Goal: Transaction & Acquisition: Book appointment/travel/reservation

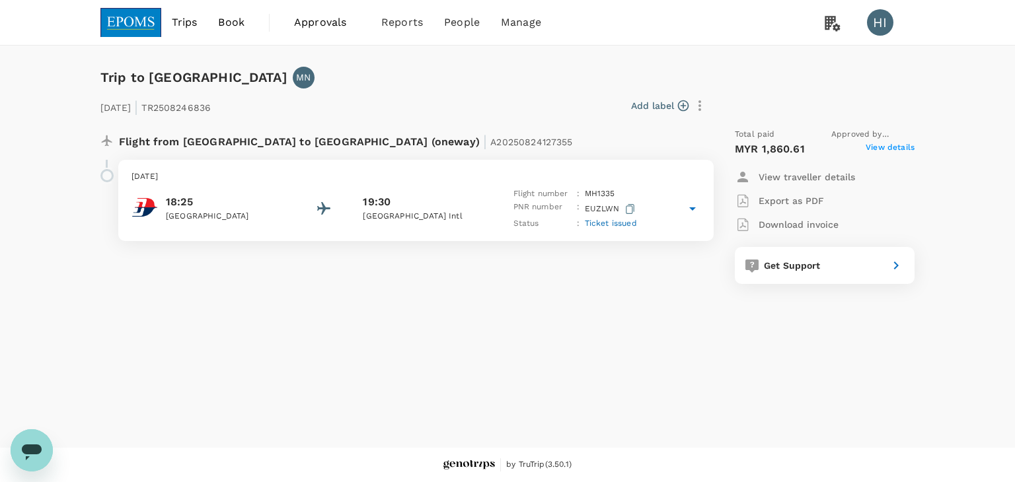
click at [886, 146] on span "View details" at bounding box center [889, 149] width 49 height 16
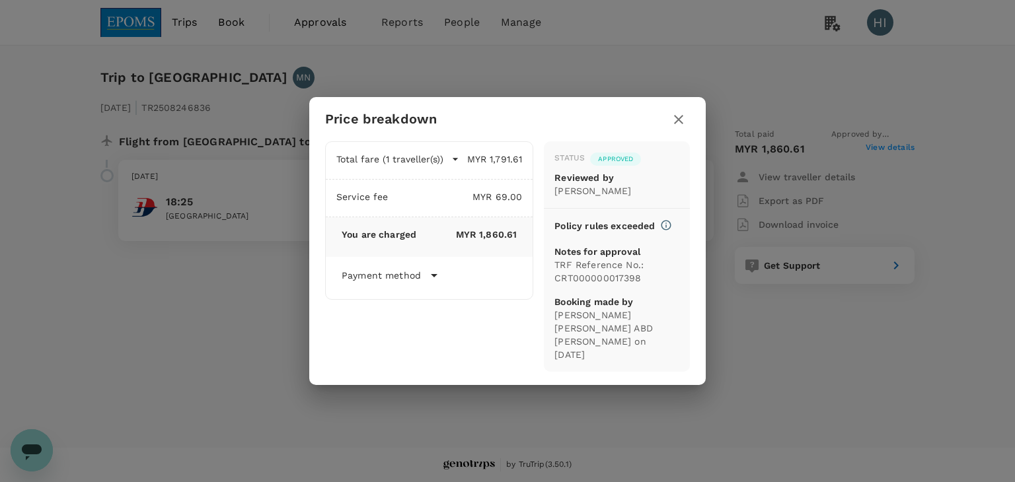
click at [682, 125] on icon "button" at bounding box center [678, 120] width 16 height 16
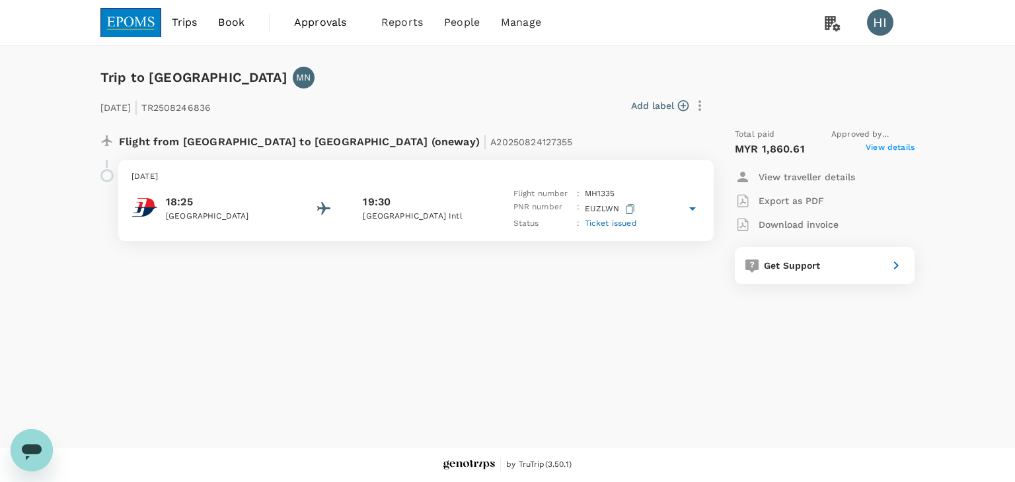
click at [153, 36] on img at bounding box center [130, 22] width 61 height 29
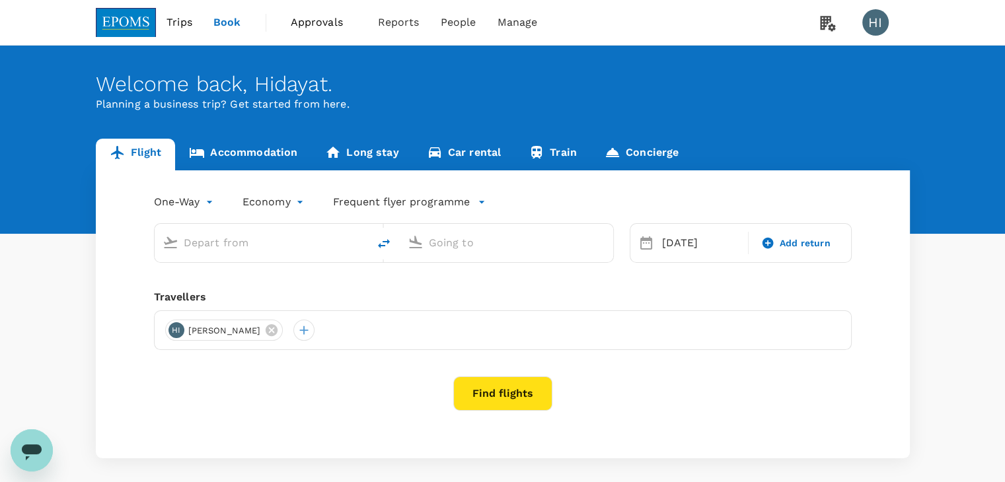
type input "business"
type input "Kuala Lumpur Intl ([GEOGRAPHIC_DATA])"
type input "London Heathrow (LHR)"
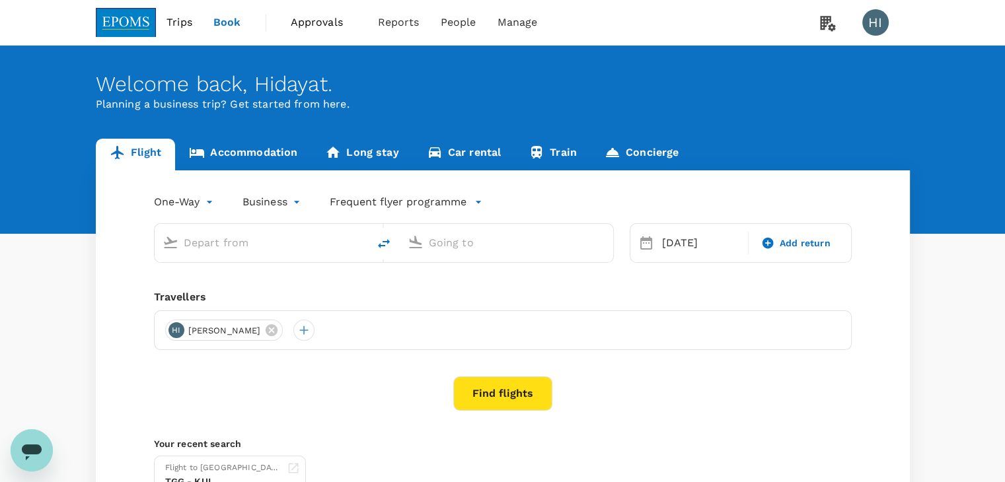
type input "Kuala Lumpur Intl ([GEOGRAPHIC_DATA])"
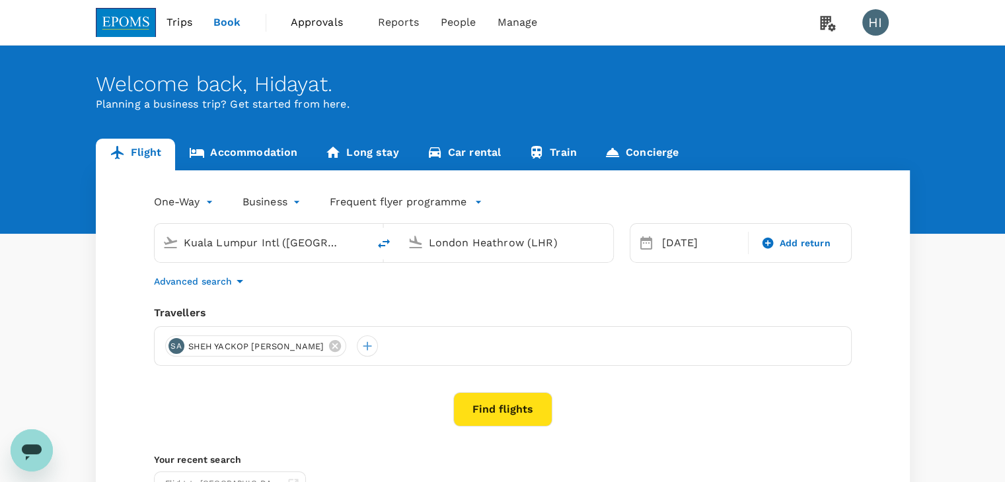
click at [481, 238] on input "London Heathrow (LHR)" at bounding box center [507, 243] width 157 height 20
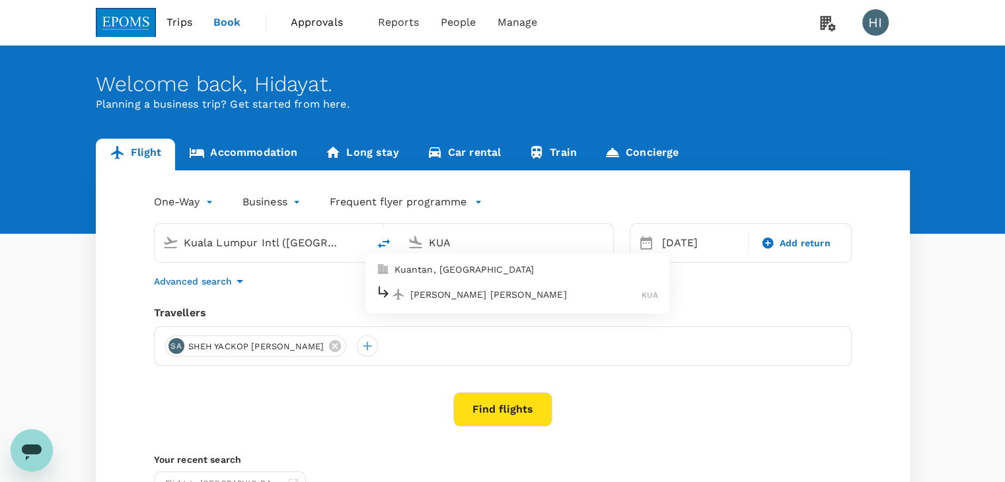
click at [499, 290] on p "[PERSON_NAME] [PERSON_NAME]" at bounding box center [526, 294] width 232 height 13
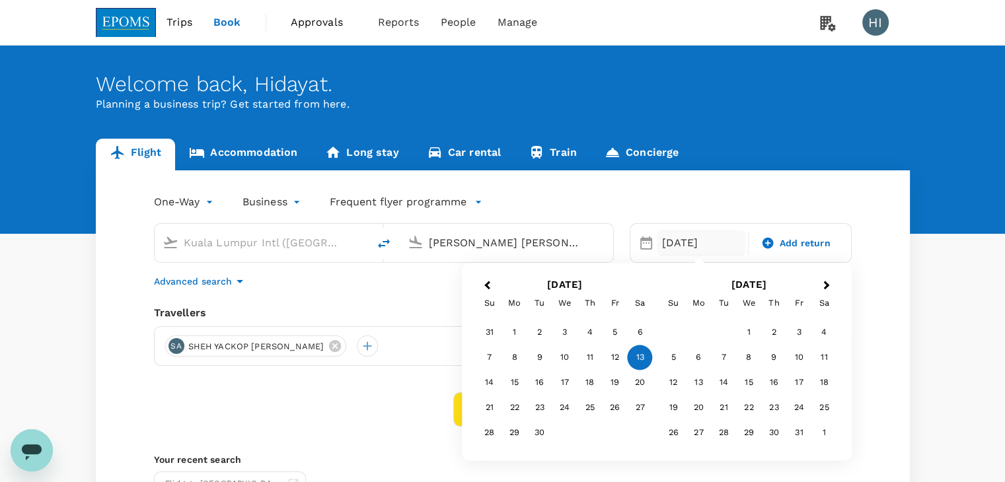
type input "[PERSON_NAME] [PERSON_NAME] (KUA)"
click at [643, 353] on div "13" at bounding box center [639, 357] width 25 height 25
